Goal: Task Accomplishment & Management: Complete application form

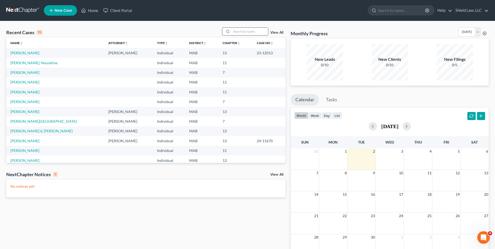
click at [255, 32] on input "search" at bounding box center [249, 32] width 37 height 8
type input "kass"
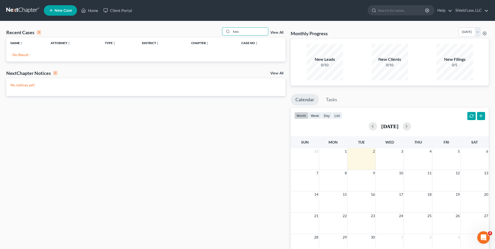
drag, startPoint x: 248, startPoint y: 32, endPoint x: 216, endPoint y: 31, distance: 32.1
click at [216, 31] on div "Recent Cases 0 kass View All" at bounding box center [145, 32] width 279 height 10
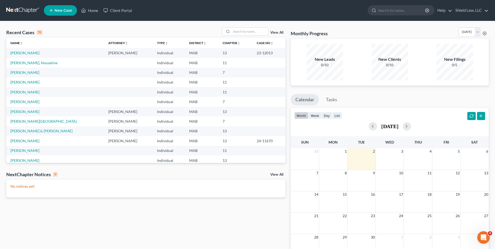
click at [63, 10] on span "New Case" at bounding box center [63, 11] width 17 height 4
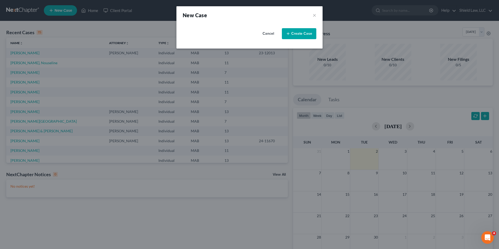
select select "39"
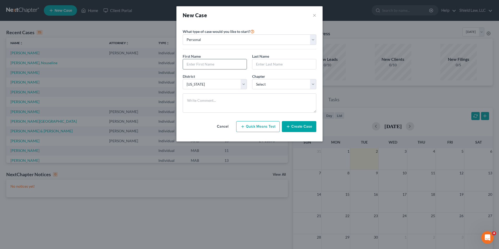
click at [196, 63] on input "text" at bounding box center [215, 64] width 64 height 10
type input "[PERSON_NAME]"
type input "Kasse"
click at [276, 85] on select "Select 7 11 12 13" at bounding box center [284, 84] width 64 height 10
select select "1"
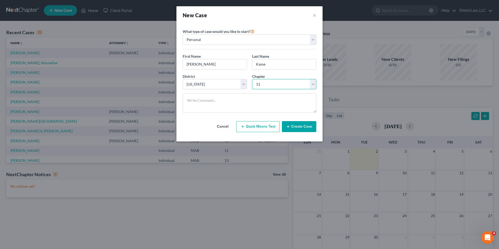
click at [252, 79] on select "Select 7 11 12 13" at bounding box center [284, 84] width 64 height 10
click at [295, 127] on button "Create Case" at bounding box center [299, 126] width 34 height 11
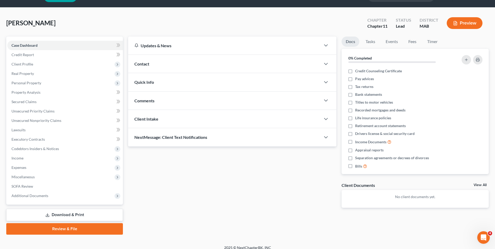
scroll to position [19, 0]
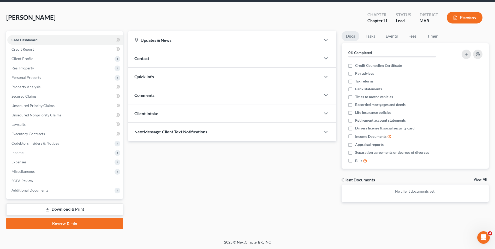
click at [165, 92] on div "Comments" at bounding box center [224, 95] width 193 height 18
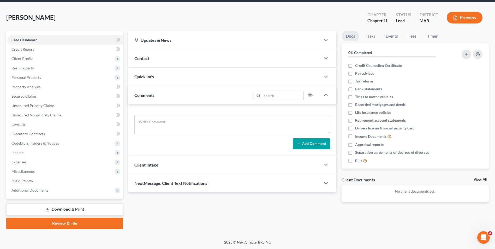
click at [171, 135] on form "Add Comment" at bounding box center [232, 132] width 196 height 34
click at [171, 128] on textarea at bounding box center [232, 124] width 196 height 19
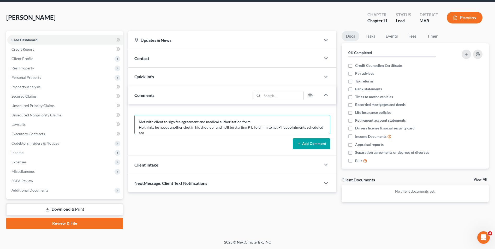
scroll to position [1, 0]
type textarea "Met with client to sign fee agreement and medical authorization form. He thinks…"
click at [301, 139] on button "Add Comment" at bounding box center [311, 143] width 37 height 11
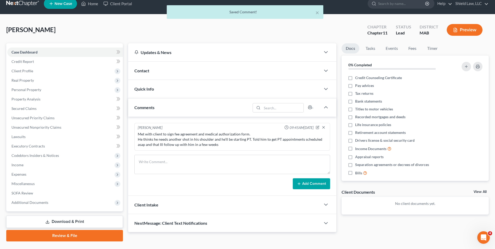
scroll to position [0, 0]
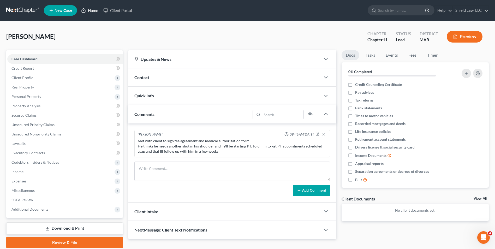
click at [92, 11] on link "Home" at bounding box center [90, 10] width 22 height 9
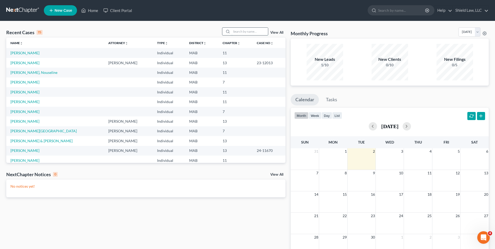
click at [236, 31] on input "search" at bounding box center [249, 32] width 37 height 8
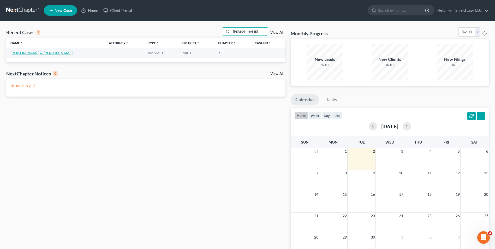
type input "[PERSON_NAME]"
click at [34, 53] on link "[PERSON_NAME] & [PERSON_NAME]" at bounding box center [41, 53] width 62 height 4
